Goal: Task Accomplishment & Management: Manage account settings

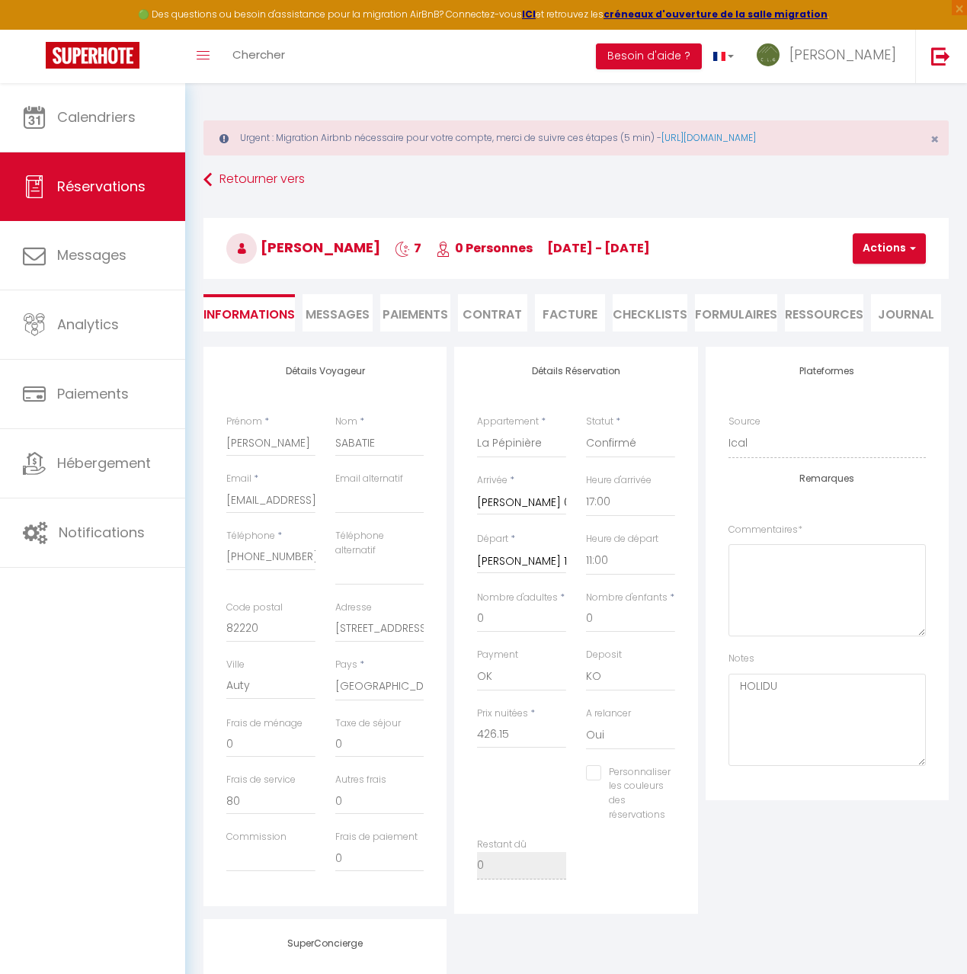
select select "72889"
select select "17:00"
select select "11:00"
select select "14"
select select "73"
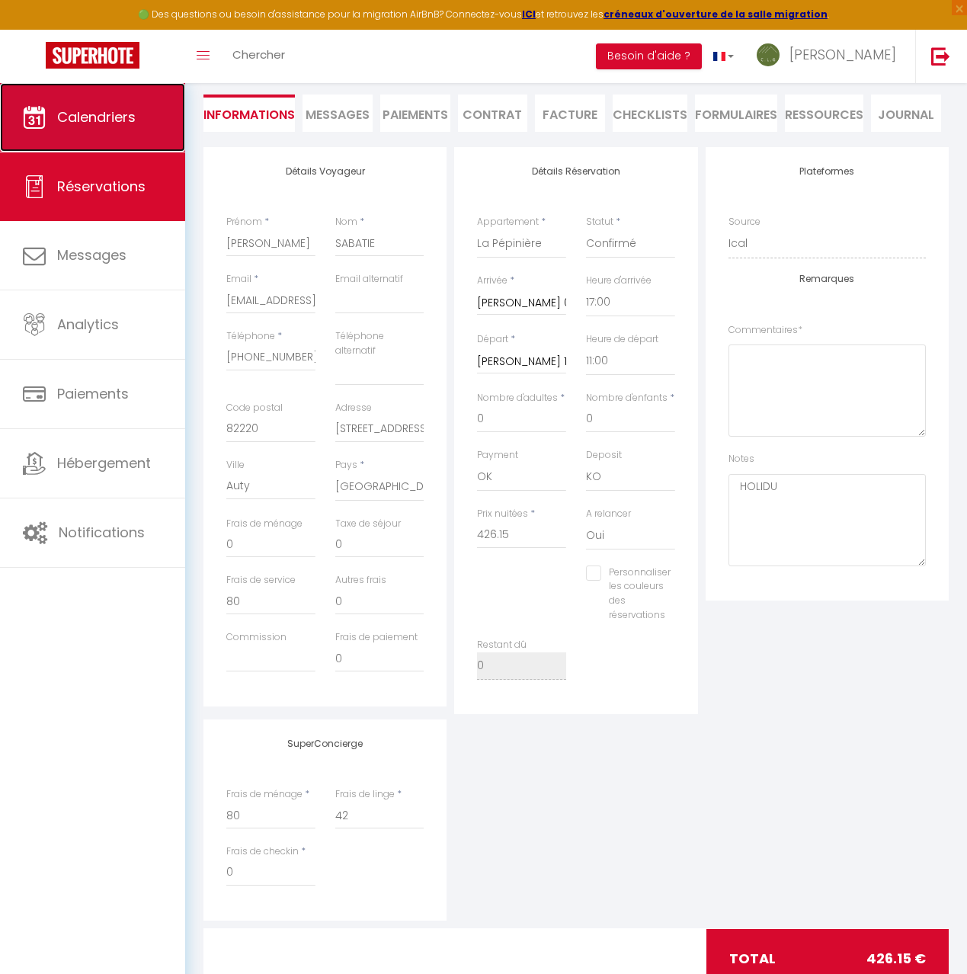
click at [113, 127] on link "Calendriers" at bounding box center [92, 117] width 185 height 69
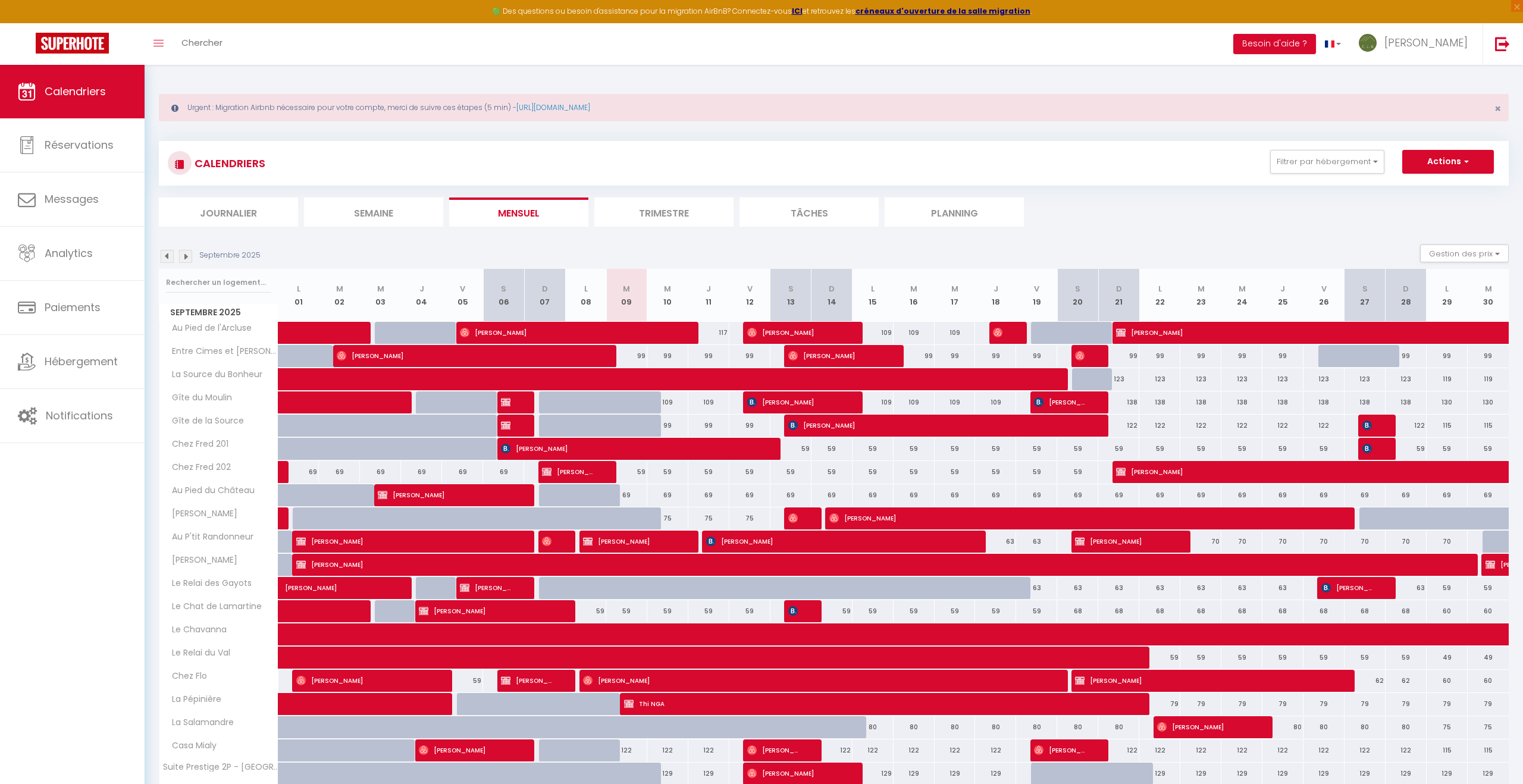
scroll to position [80, 0]
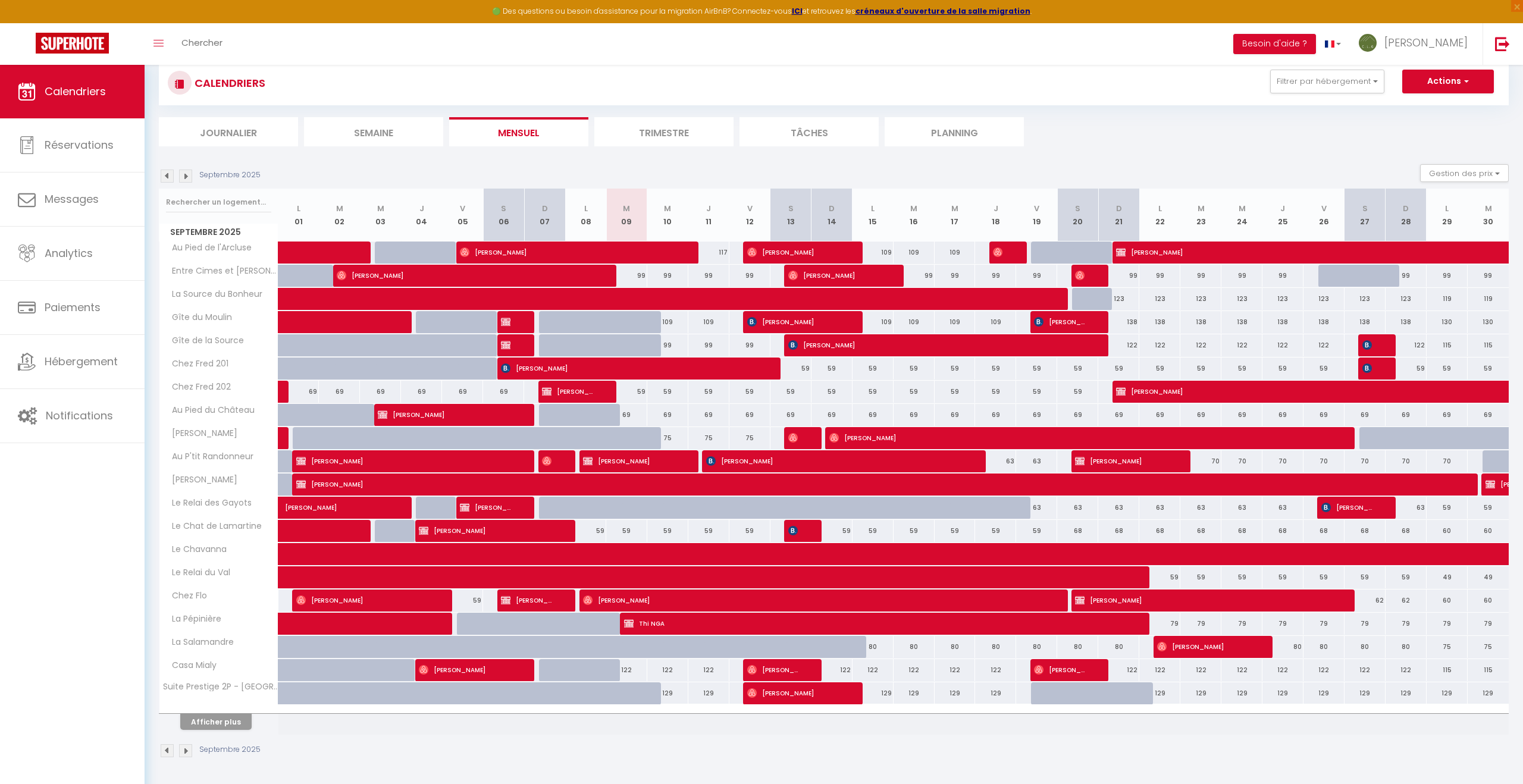
click at [627, 653] on div at bounding box center [641, 654] width 41 height 23
type input "80"
type input "[DATE] Septembre 2025"
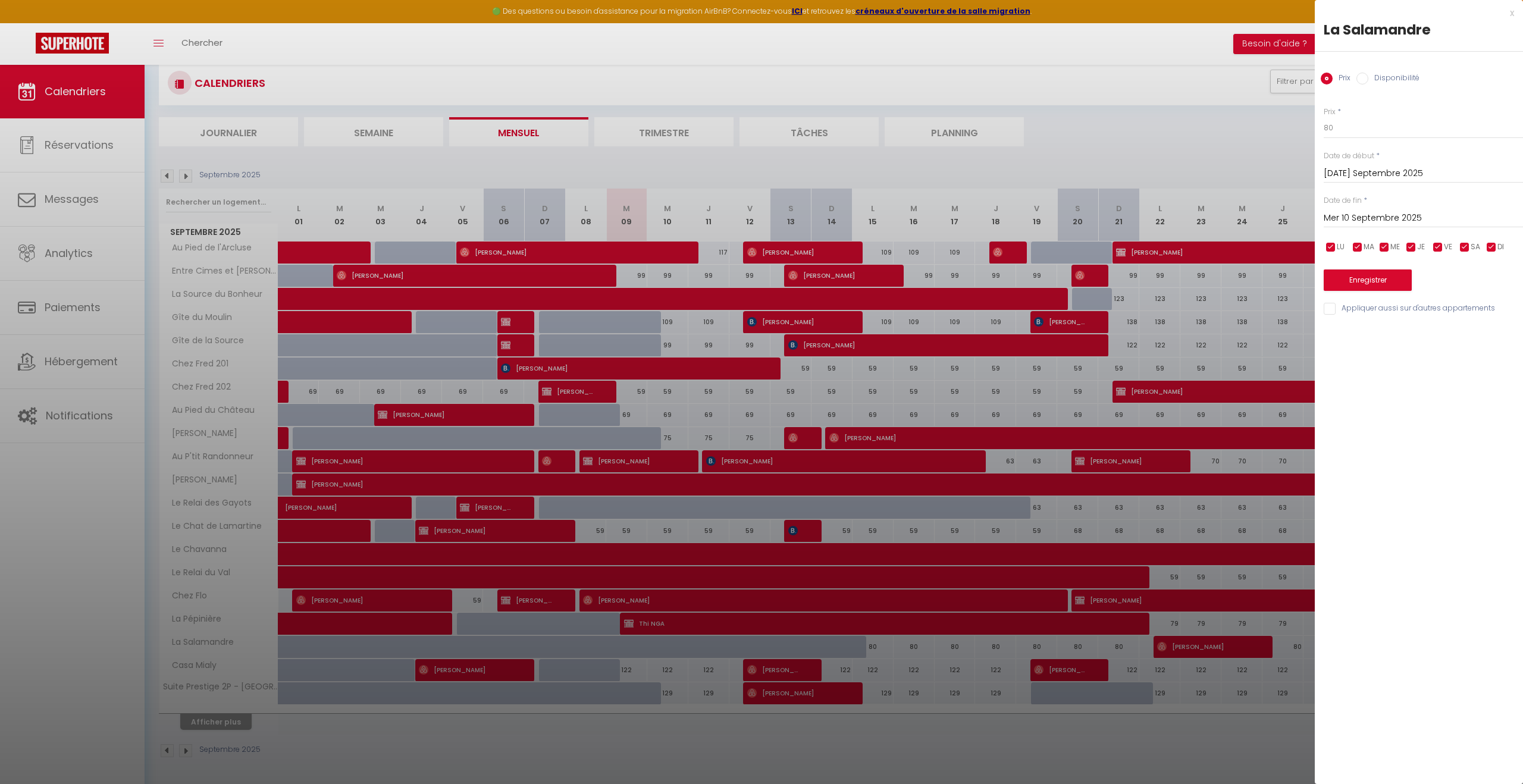
click at [754, 220] on input "Mer 10 Septembre 2025" at bounding box center [1423, 219] width 199 height 16
drag, startPoint x: 1388, startPoint y: 333, endPoint x: 1391, endPoint y: 276, distance: 57.1
click at [754, 333] on span "16" at bounding box center [1388, 333] width 26 height 23
type input "[DATE] Septembre 2025"
drag, startPoint x: 1363, startPoint y: 77, endPoint x: 1367, endPoint y: 93, distance: 16.5
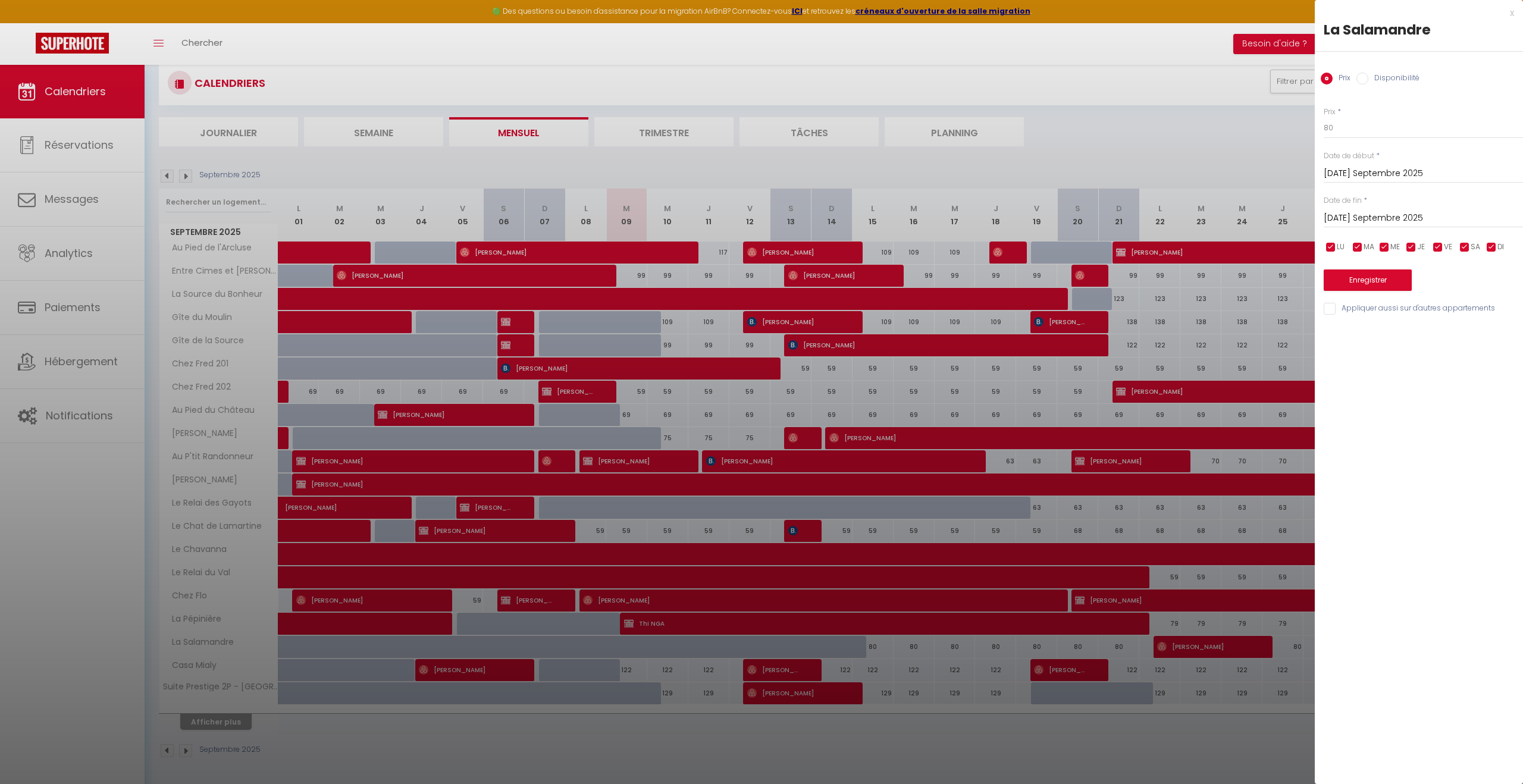
click at [754, 77] on input "Disponibilité" at bounding box center [1362, 78] width 12 height 12
radio input "true"
radio input "false"
click at [754, 281] on button "Enregistrer" at bounding box center [1368, 281] width 88 height 21
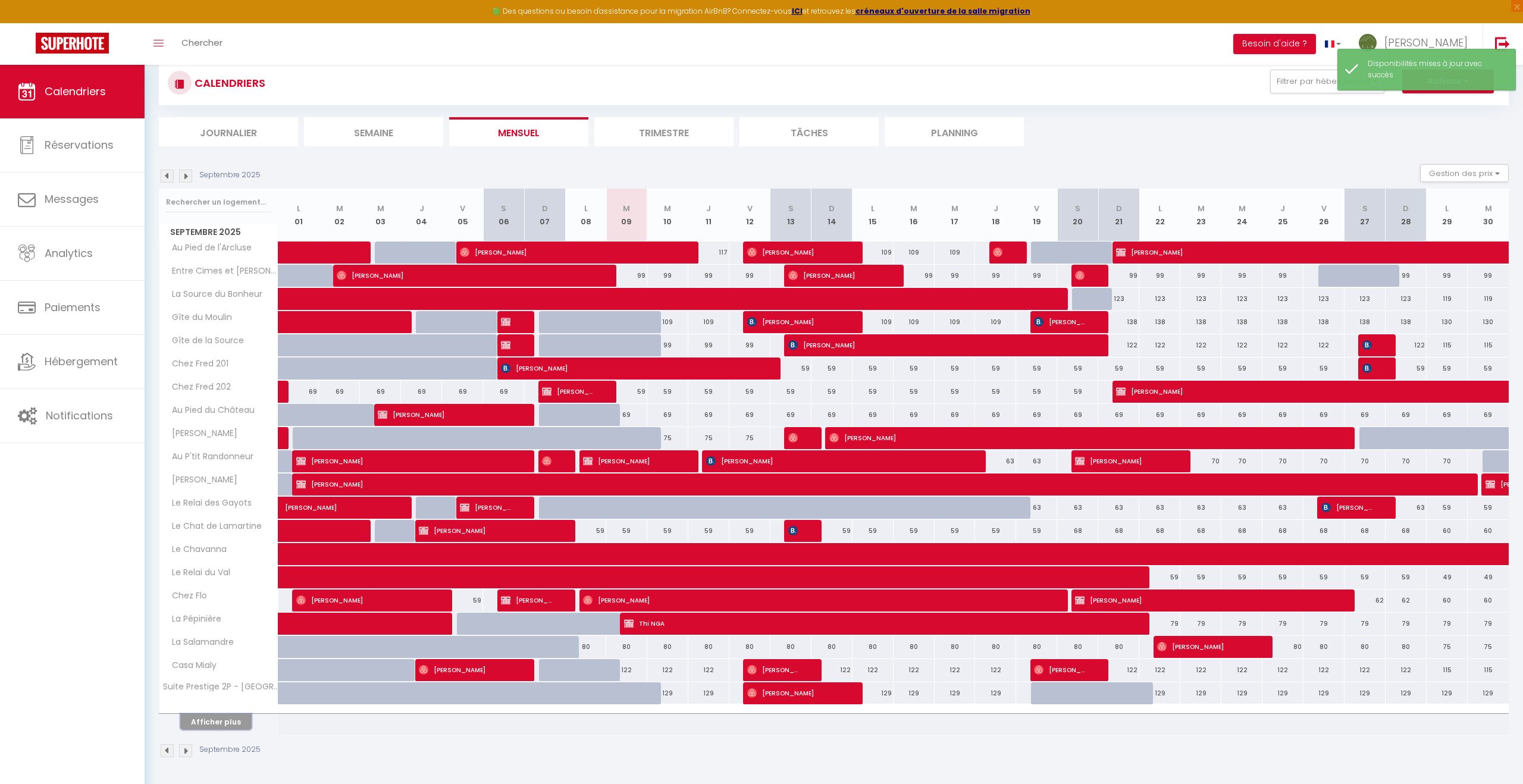
click at [228, 720] on button "Afficher plus" at bounding box center [216, 722] width 71 height 16
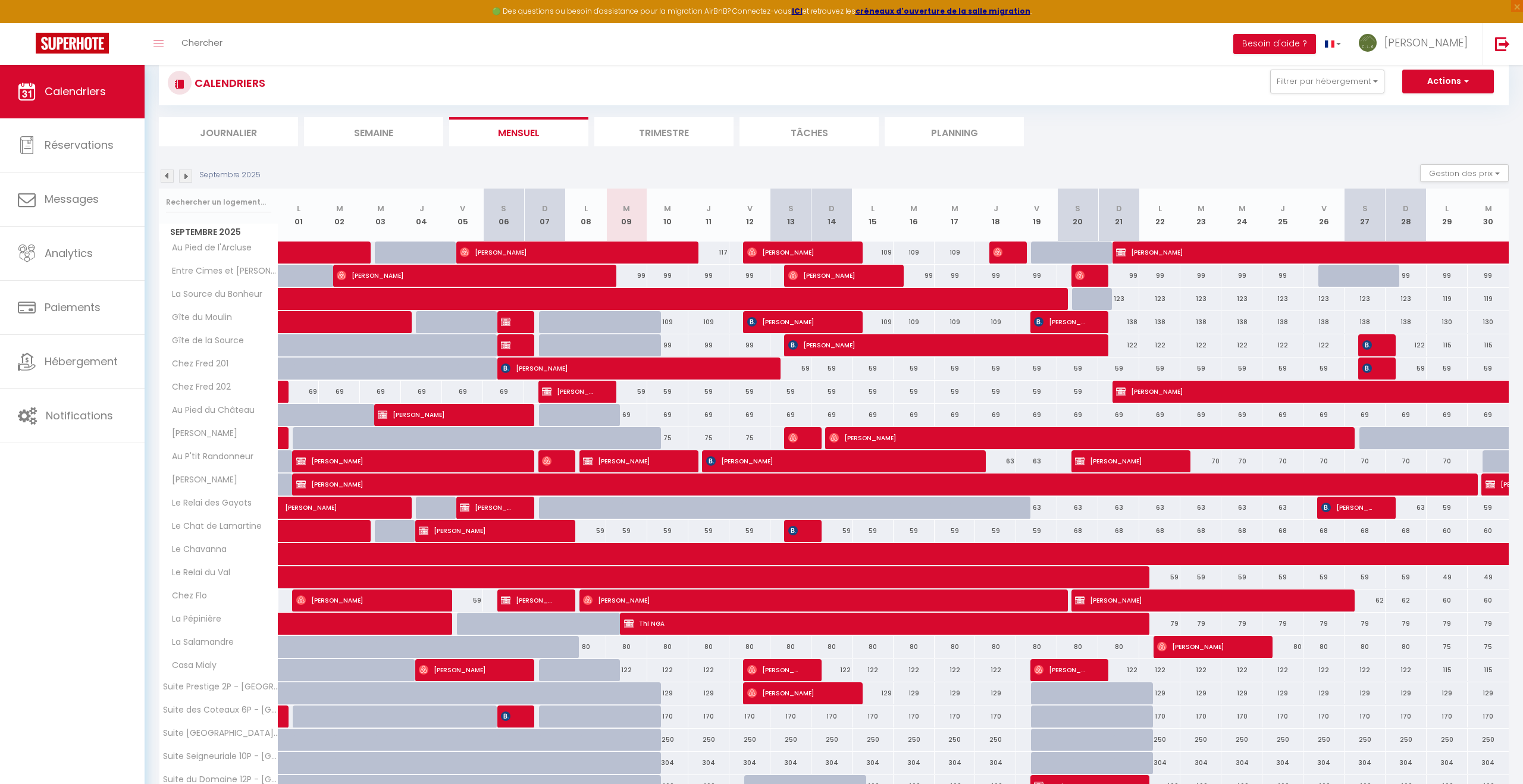
scroll to position [144, 0]
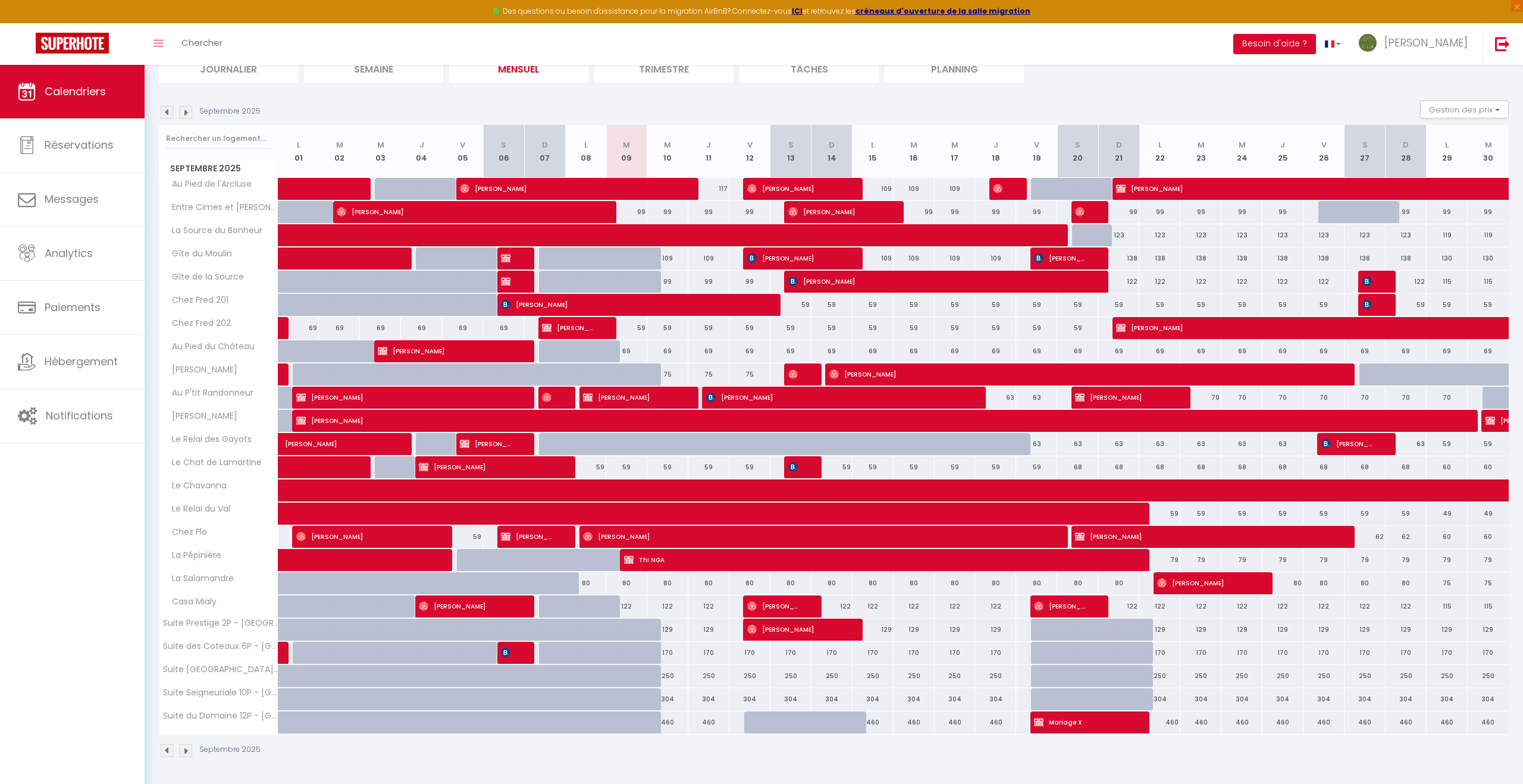
click at [629, 348] on div "69" at bounding box center [626, 351] width 41 height 22
select select "1"
type input "[DATE] Septembre 2025"
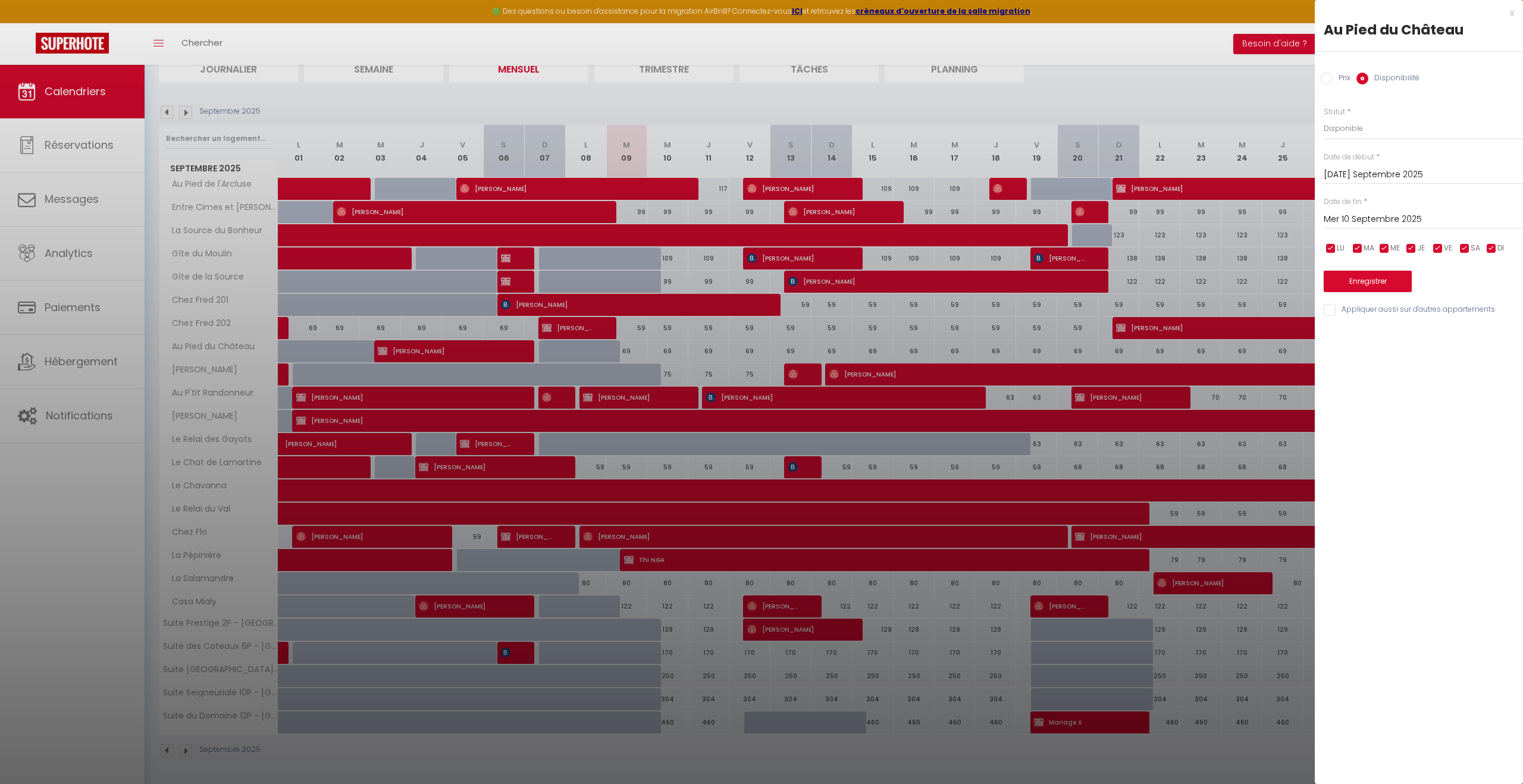
click at [754, 212] on input "Mer 10 Septembre 2025" at bounding box center [1423, 219] width 199 height 16
drag, startPoint x: 1338, startPoint y: 358, endPoint x: 1347, endPoint y: 336, distance: 23.8
click at [754, 358] on span "21" at bounding box center [1337, 358] width 26 height 23
type input "Dim 21 Septembre 2025"
drag, startPoint x: 1328, startPoint y: 78, endPoint x: 1353, endPoint y: 91, distance: 28.2
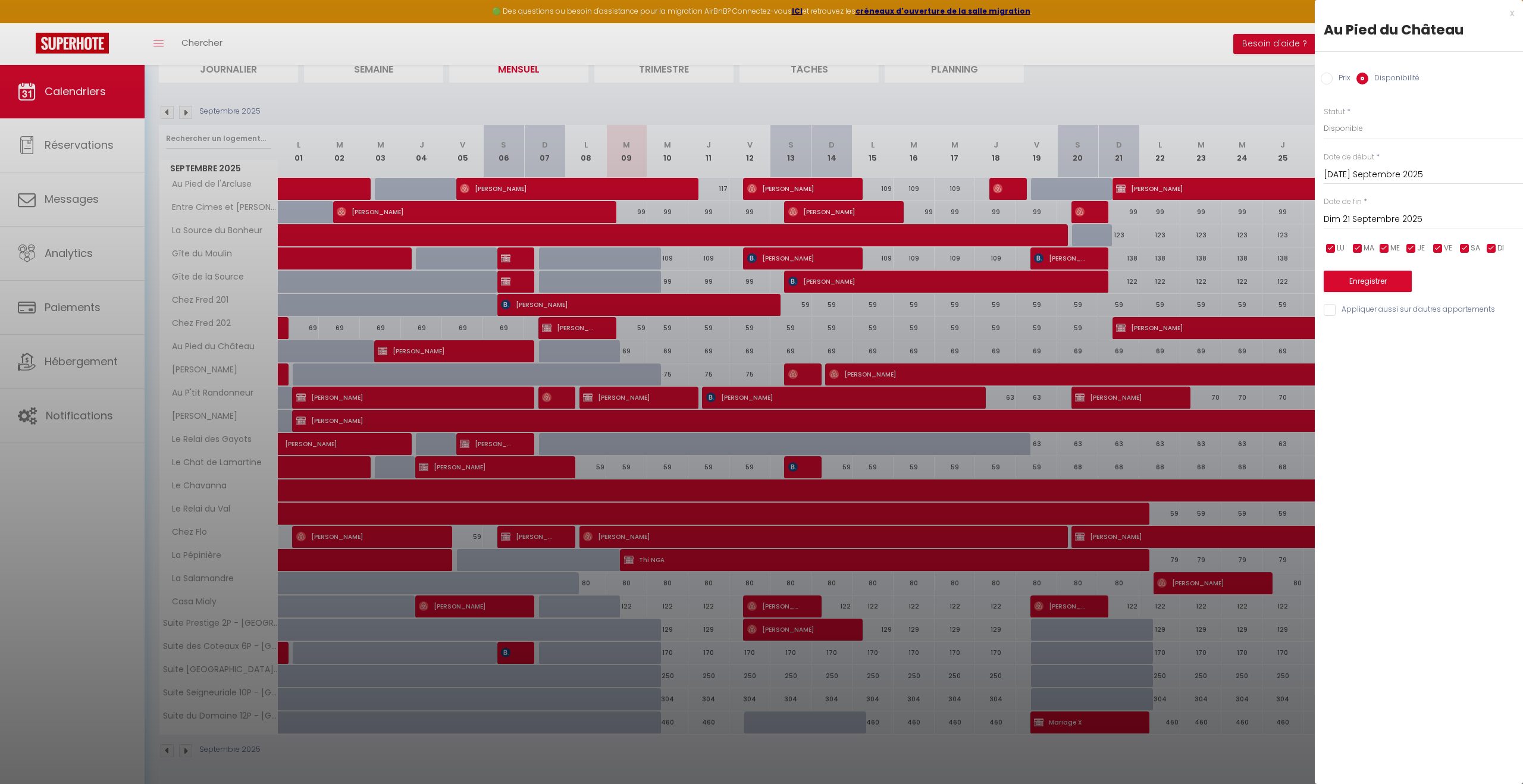
click at [754, 78] on input "Prix" at bounding box center [1326, 78] width 12 height 12
radio input "true"
radio input "false"
drag, startPoint x: 1346, startPoint y: 126, endPoint x: 1327, endPoint y: 129, distance: 19.2
click at [754, 129] on input "69" at bounding box center [1423, 127] width 199 height 21
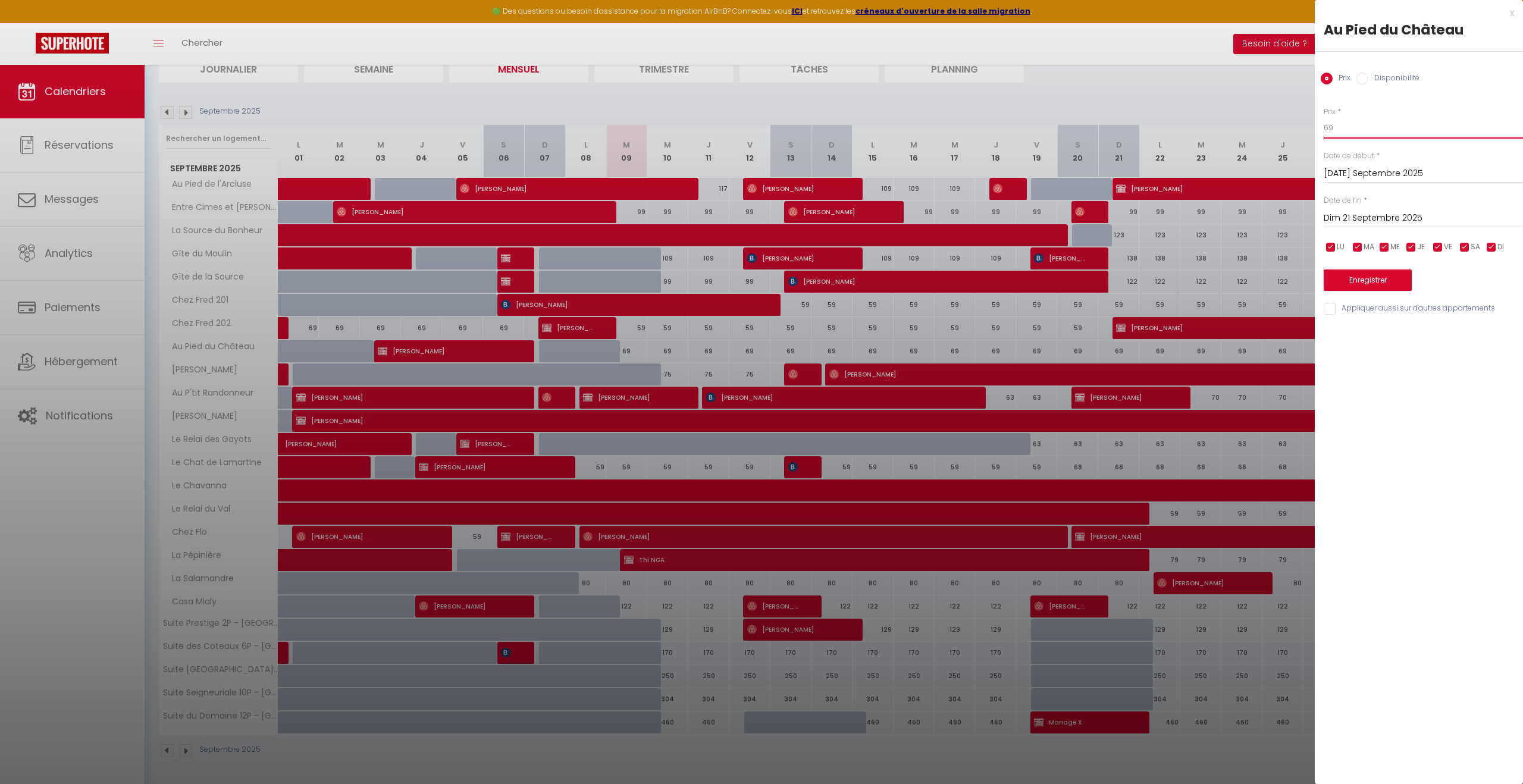
click at [754, 129] on input "69" at bounding box center [1423, 127] width 199 height 21
type input "6"
type input "59"
click at [754, 285] on button "Enregistrer" at bounding box center [1368, 280] width 88 height 21
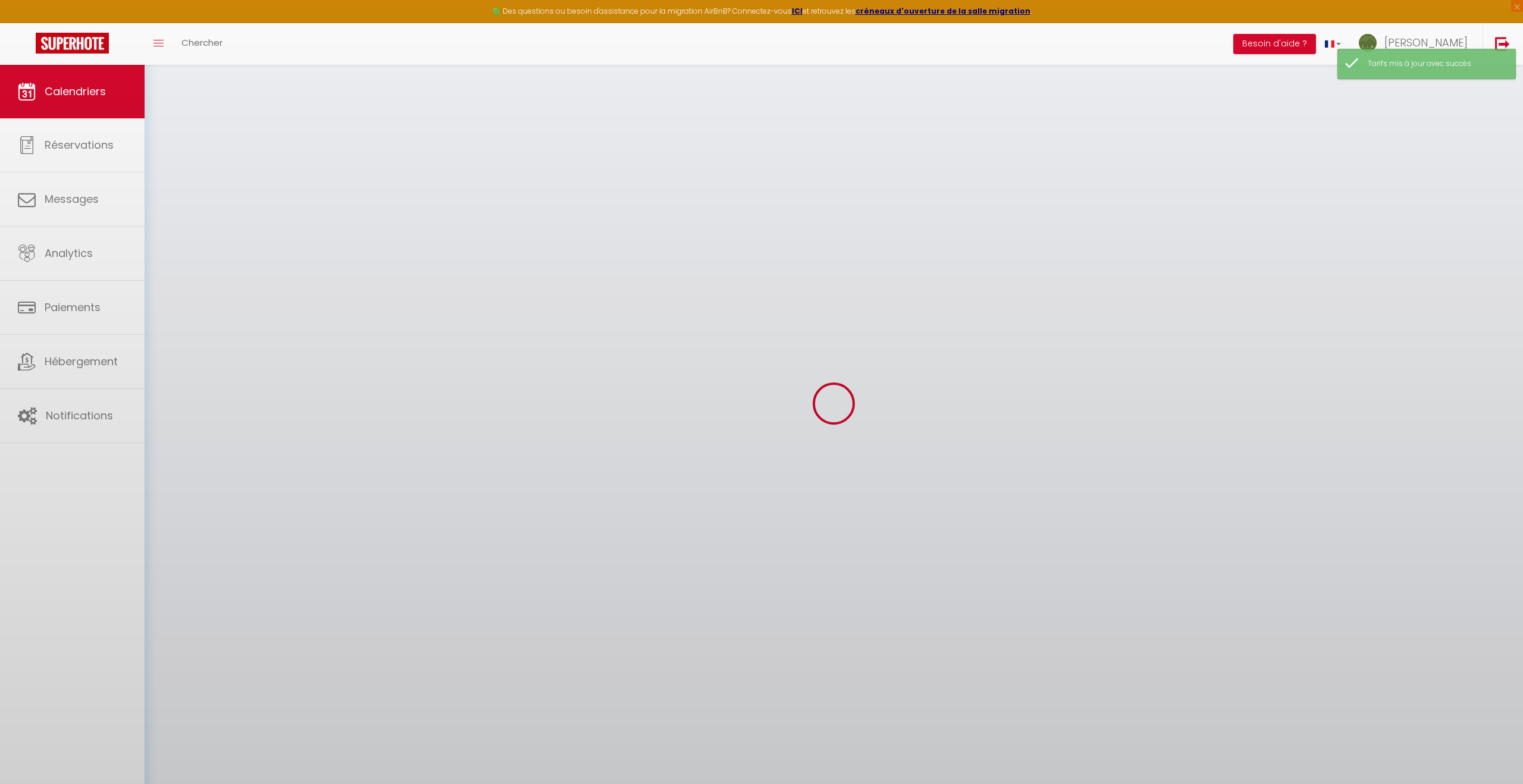
scroll to position [80, 0]
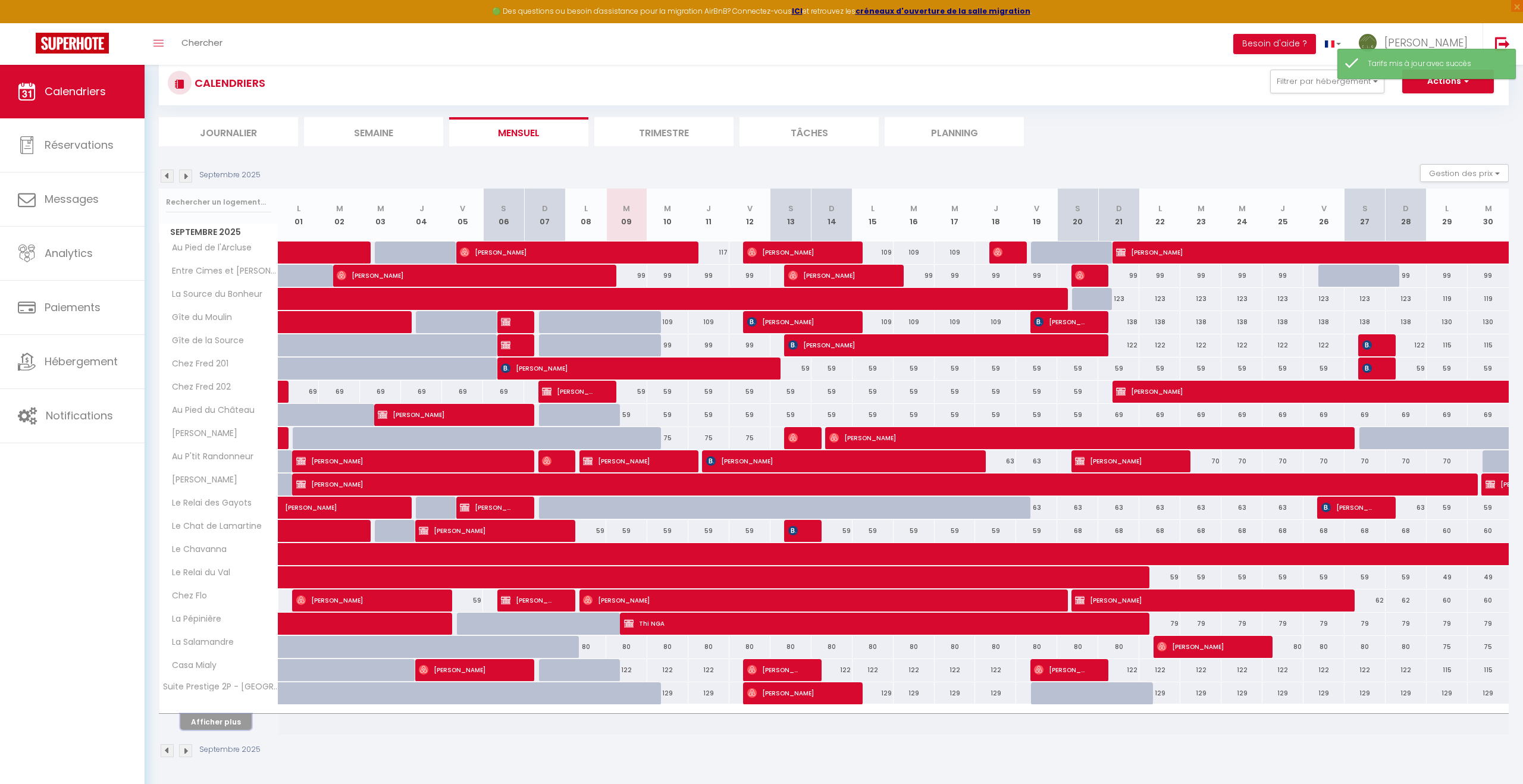
drag, startPoint x: 216, startPoint y: 722, endPoint x: 387, endPoint y: 674, distance: 177.6
click at [215, 722] on button "Afficher plus" at bounding box center [216, 722] width 71 height 16
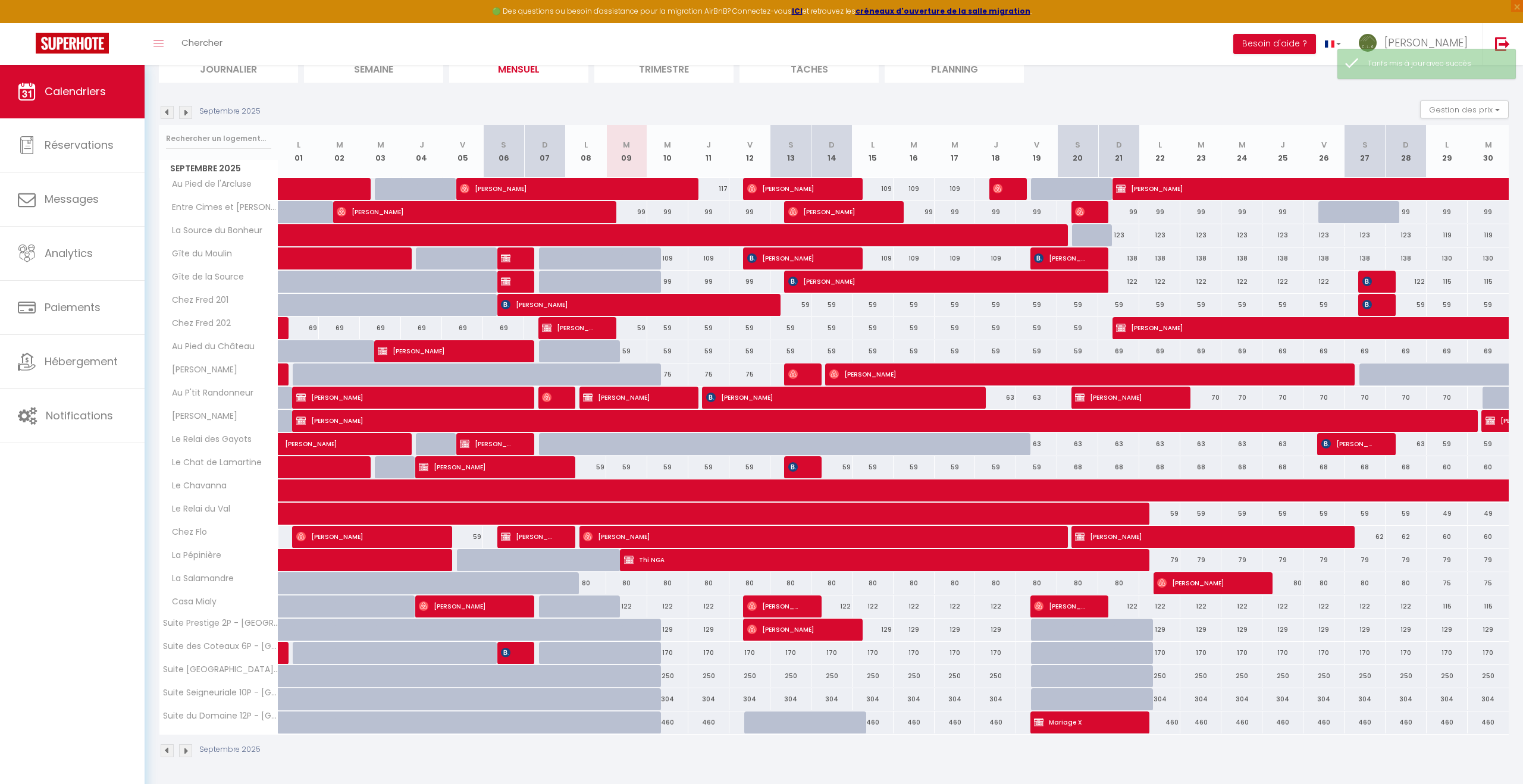
scroll to position [0, 0]
